Goal: Find specific page/section: Find specific page/section

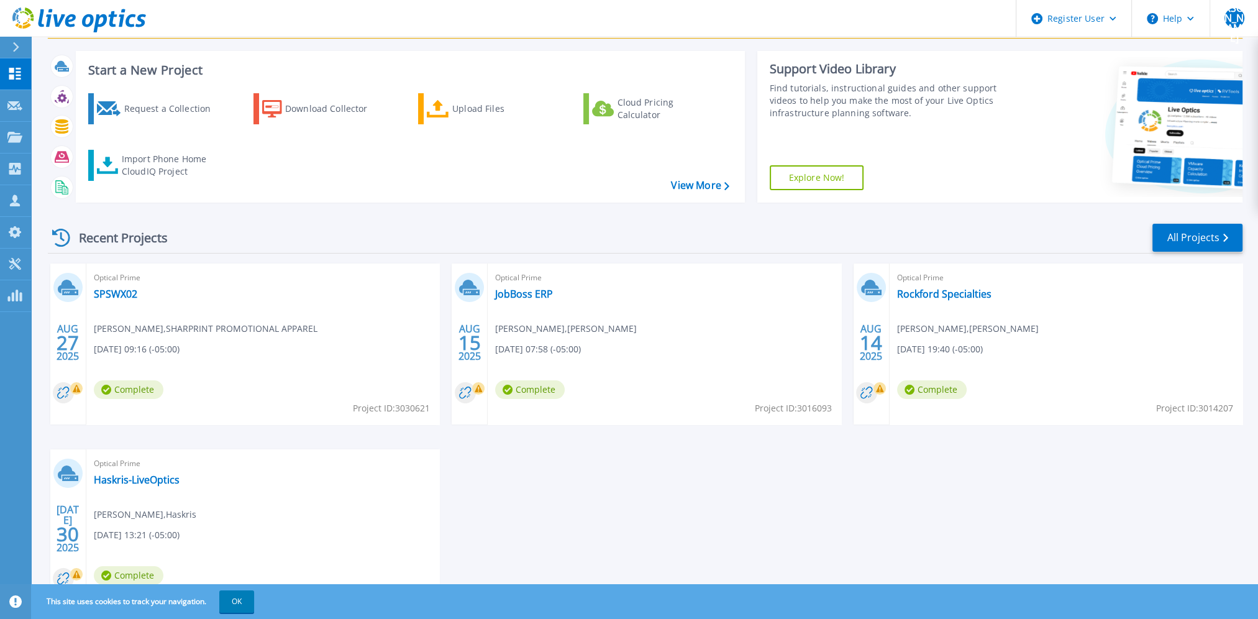
scroll to position [83, 0]
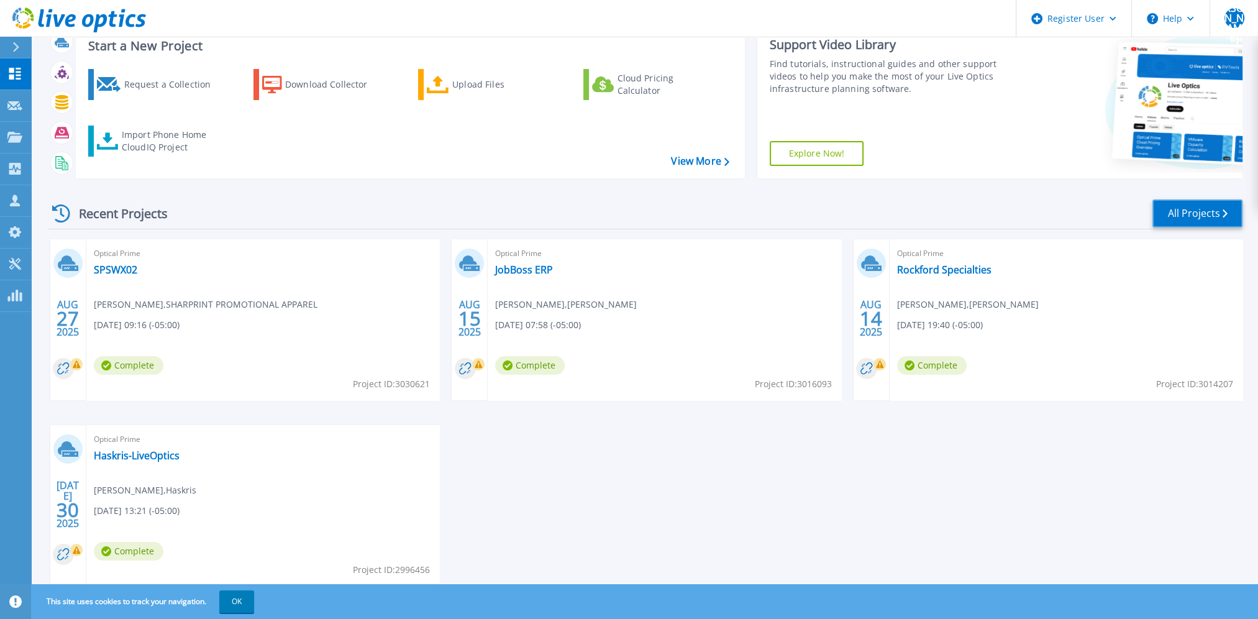
click at [1172, 210] on link "All Projects" at bounding box center [1197, 213] width 90 height 28
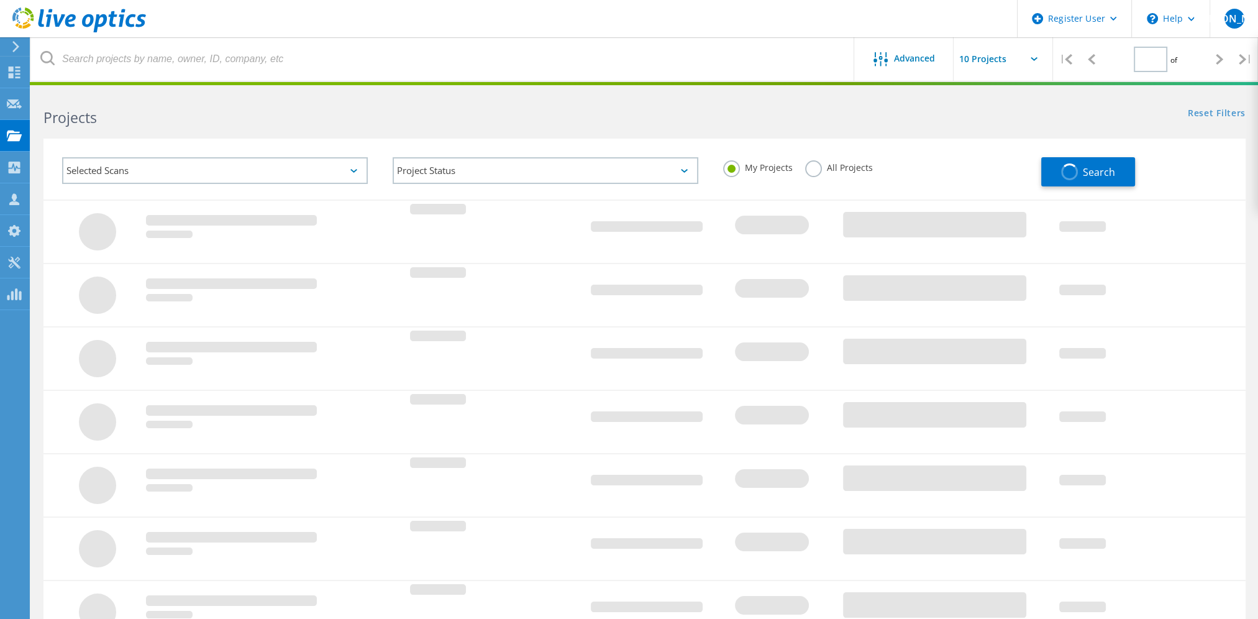
type input "1"
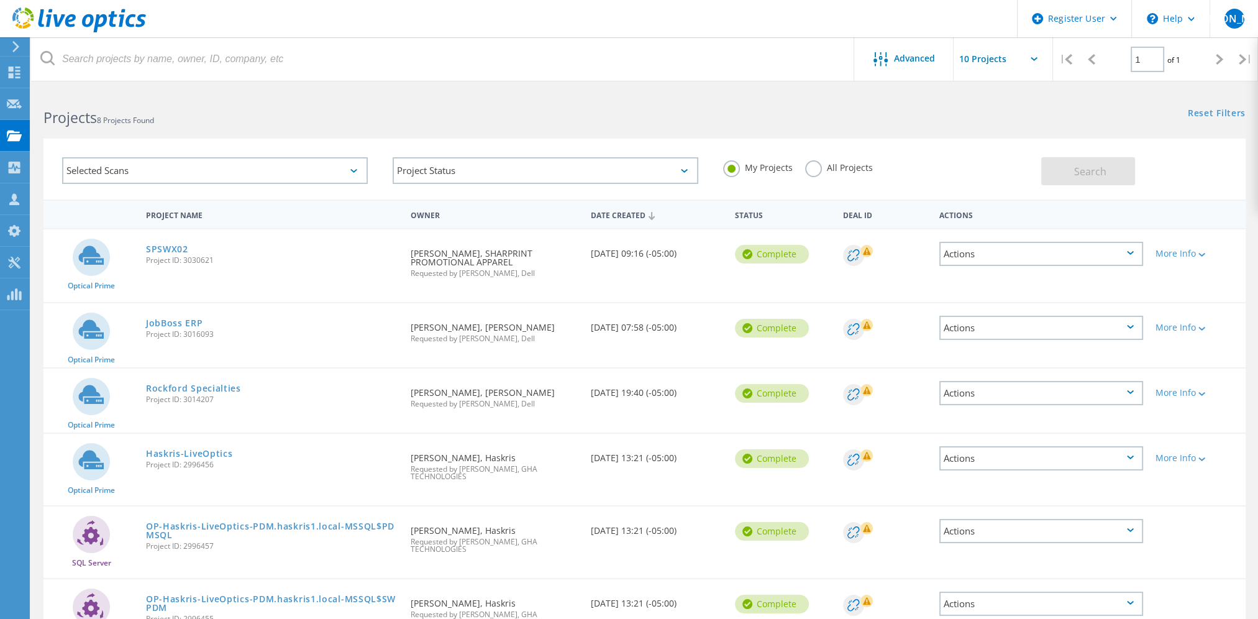
click at [603, 122] on h2 "Projects 8 Projects Found" at bounding box center [337, 117] width 588 height 20
